Goal: Navigation & Orientation: Find specific page/section

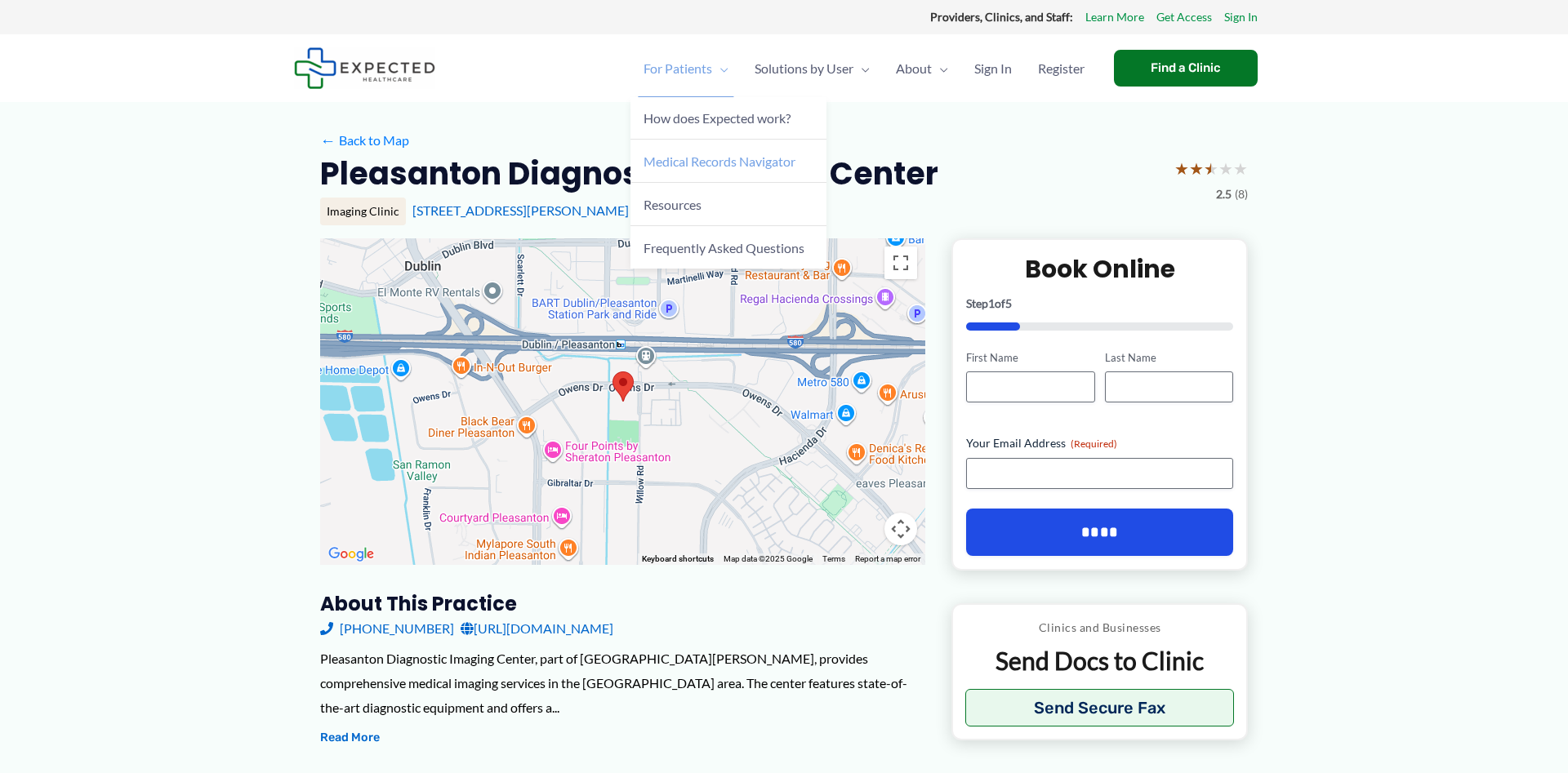
click at [708, 161] on span "Medical Records Navigator" at bounding box center [719, 161] width 152 height 15
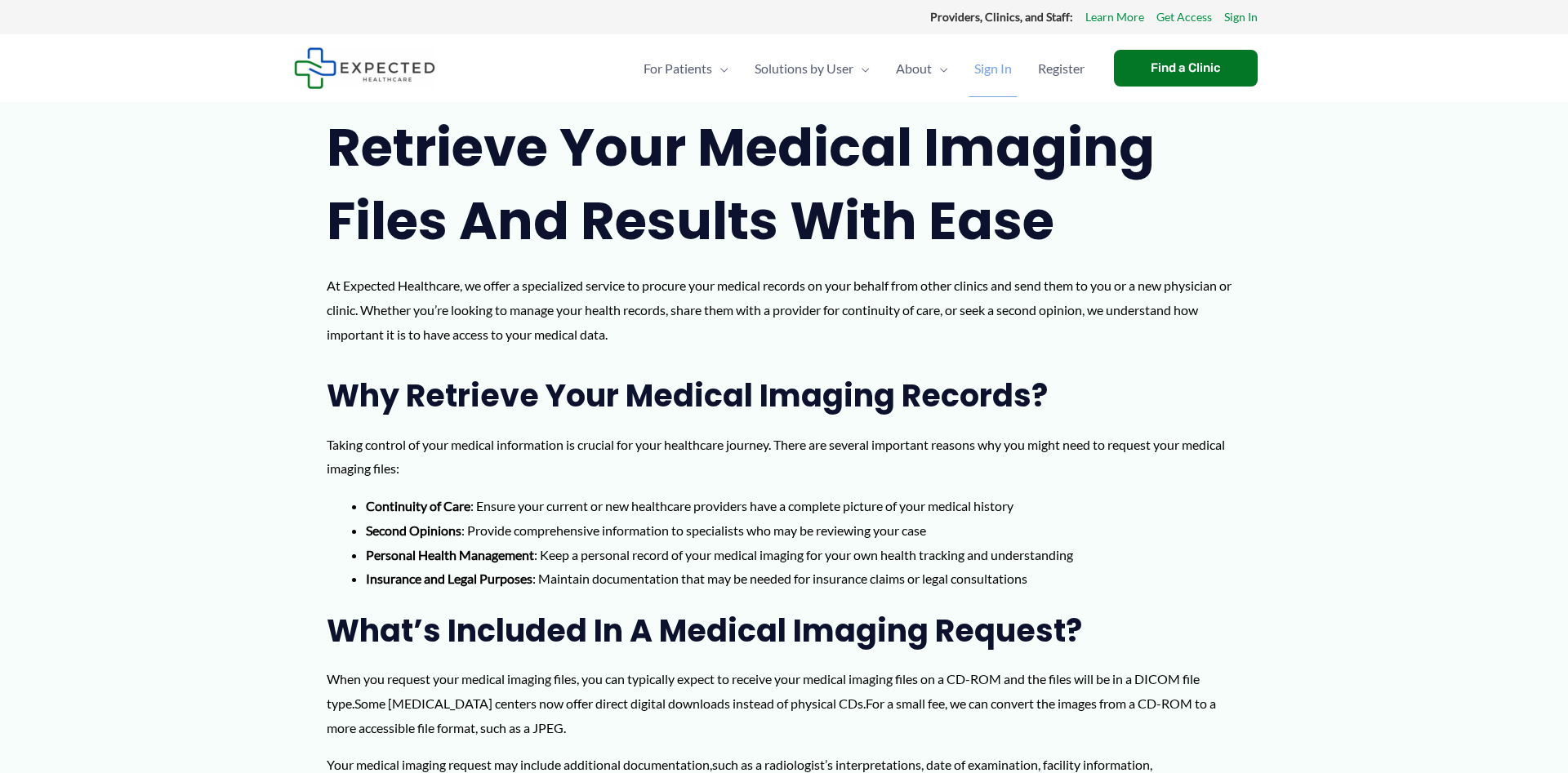
click at [995, 69] on span "Sign In" at bounding box center [992, 68] width 38 height 57
